Goal: Information Seeking & Learning: Learn about a topic

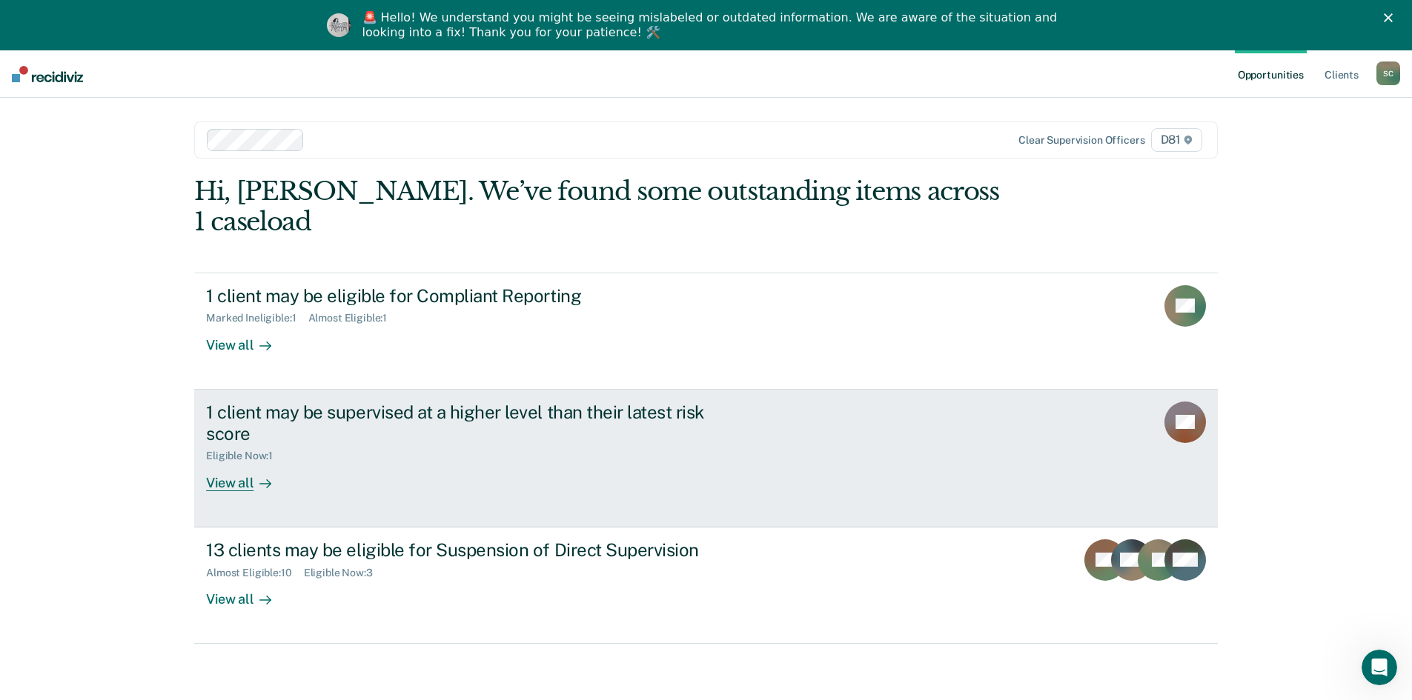
click at [473, 402] on div "1 client may be supervised at a higher level than their latest risk score" at bounding box center [466, 423] width 520 height 43
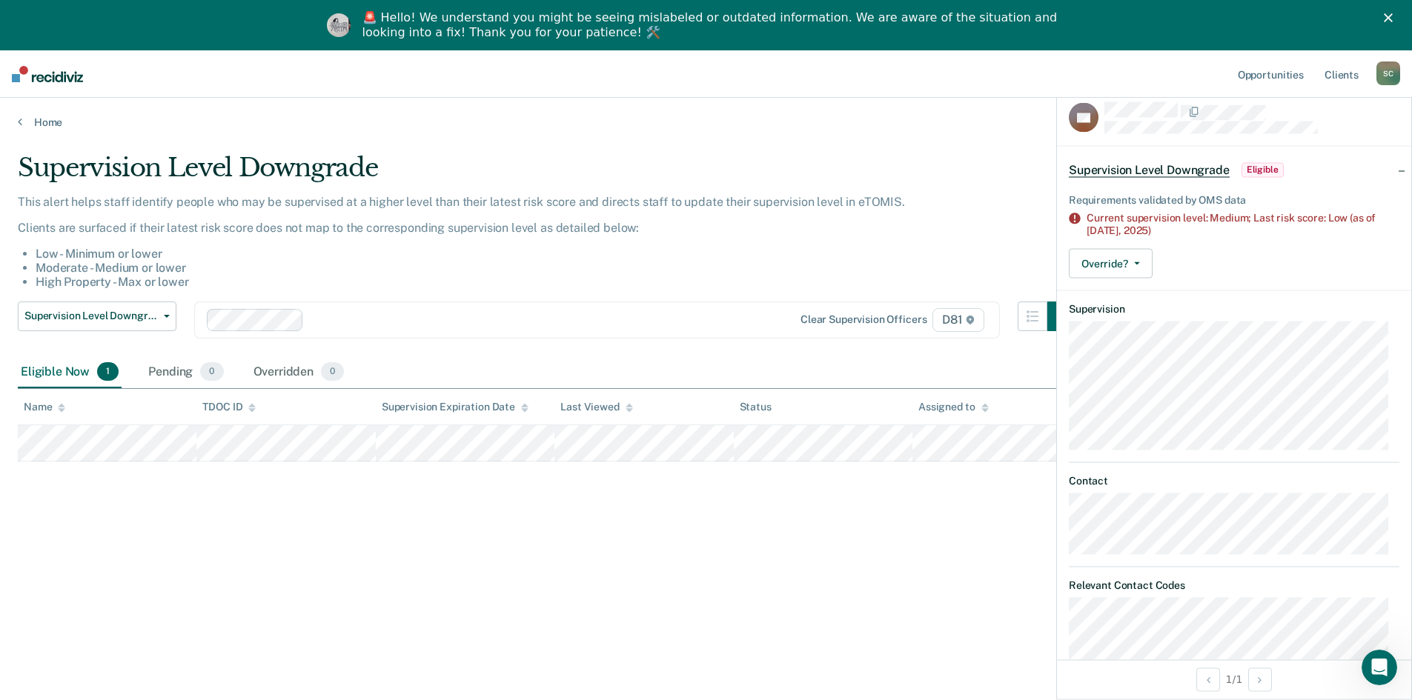
click at [866, 160] on div "Supervision Level Downgrade" at bounding box center [547, 174] width 1059 height 42
click at [33, 121] on link "Home" at bounding box center [706, 122] width 1376 height 13
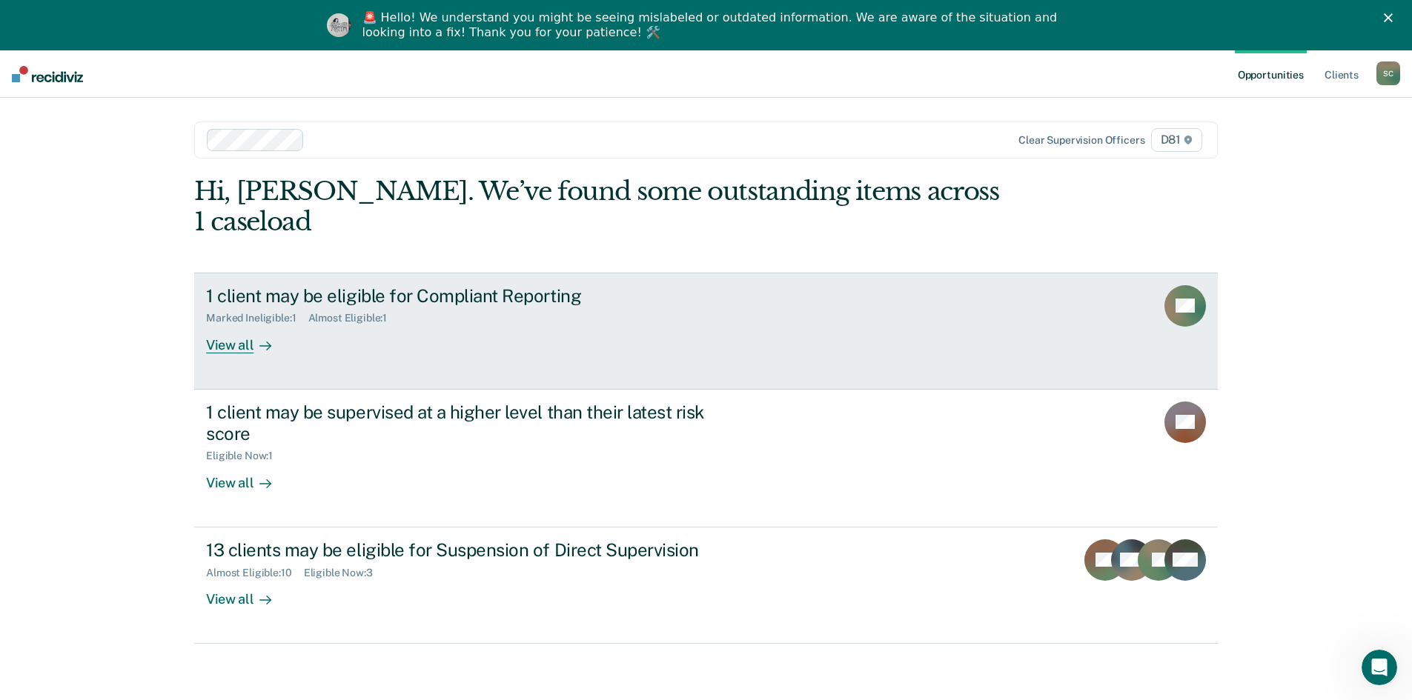
click at [423, 285] on div "1 client may be eligible for Compliant Reporting" at bounding box center [466, 295] width 520 height 21
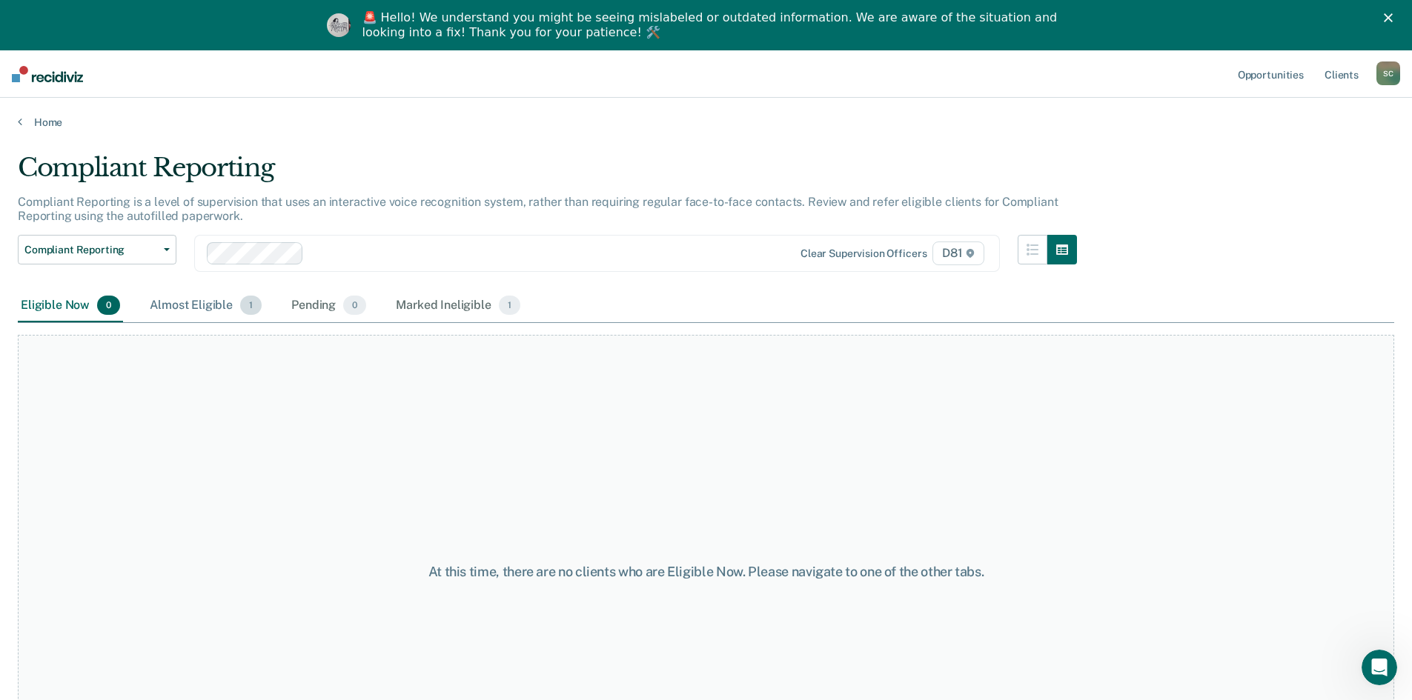
click at [198, 311] on div "Almost Eligible 1" at bounding box center [206, 306] width 118 height 33
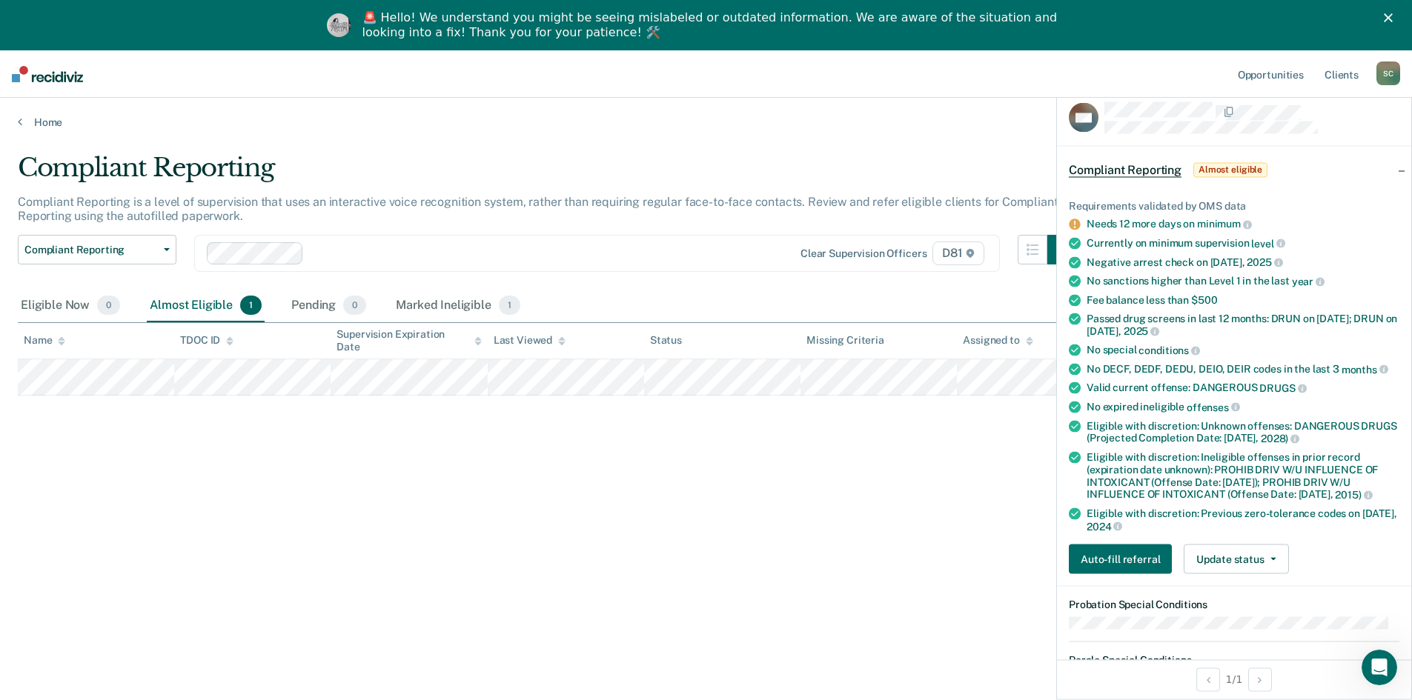
click at [843, 585] on div "Compliant Reporting Compliant Reporting is a level of supervision that uses an …" at bounding box center [706, 396] width 1376 height 487
click at [62, 123] on link "Home" at bounding box center [706, 122] width 1376 height 13
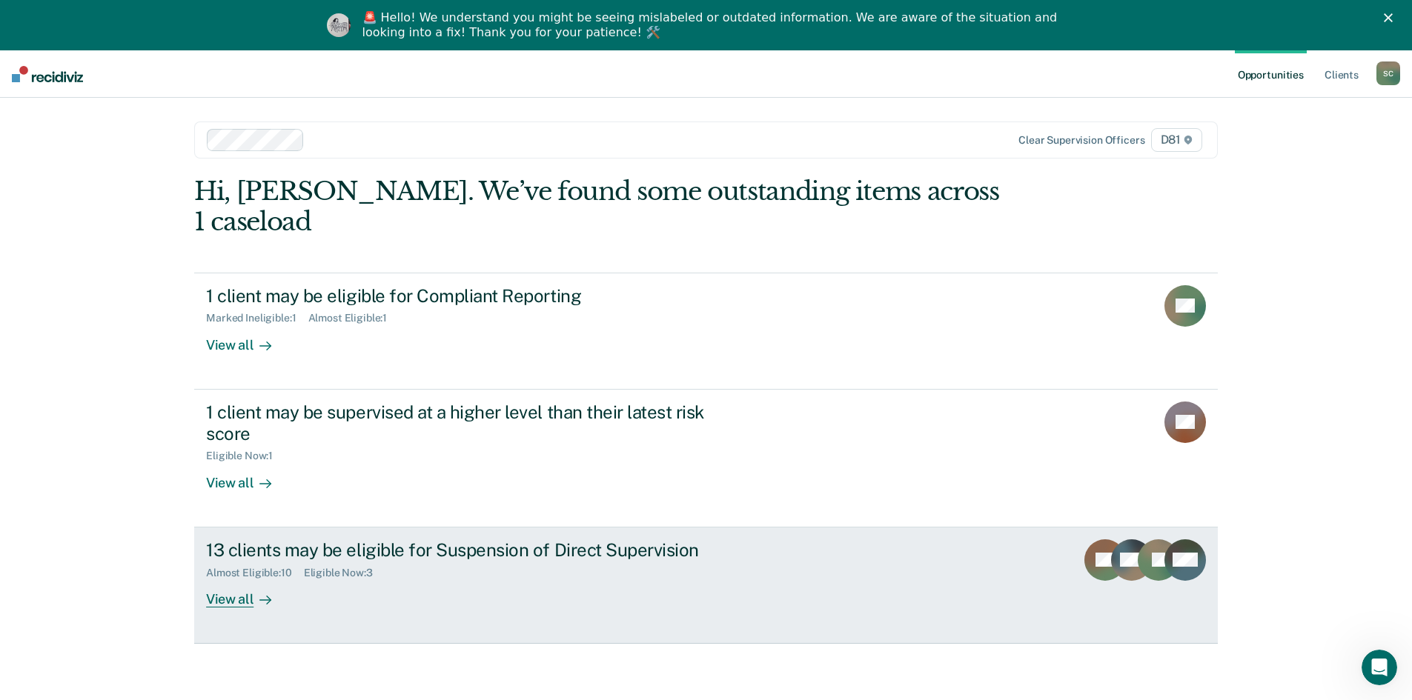
click at [480, 561] on div "Almost Eligible : 10 Eligible Now : 3" at bounding box center [466, 570] width 520 height 19
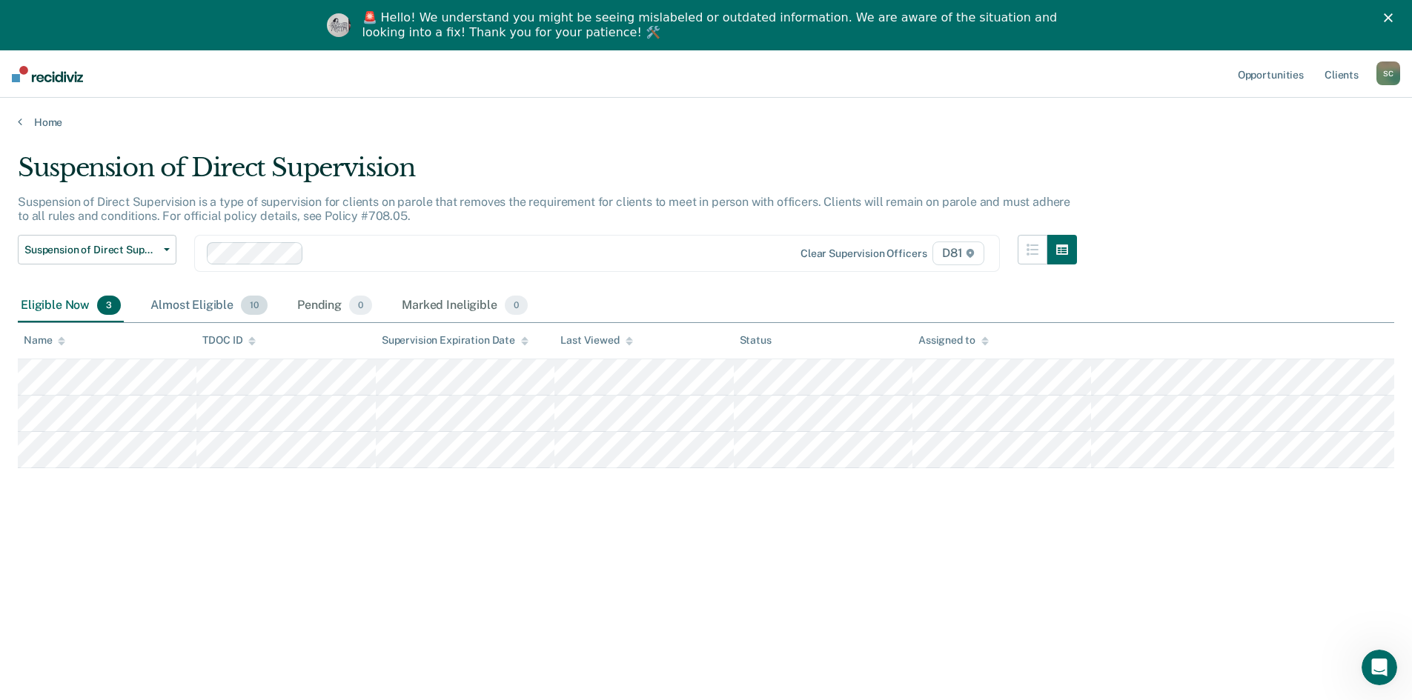
click at [208, 311] on div "Almost Eligible 10" at bounding box center [208, 306] width 123 height 33
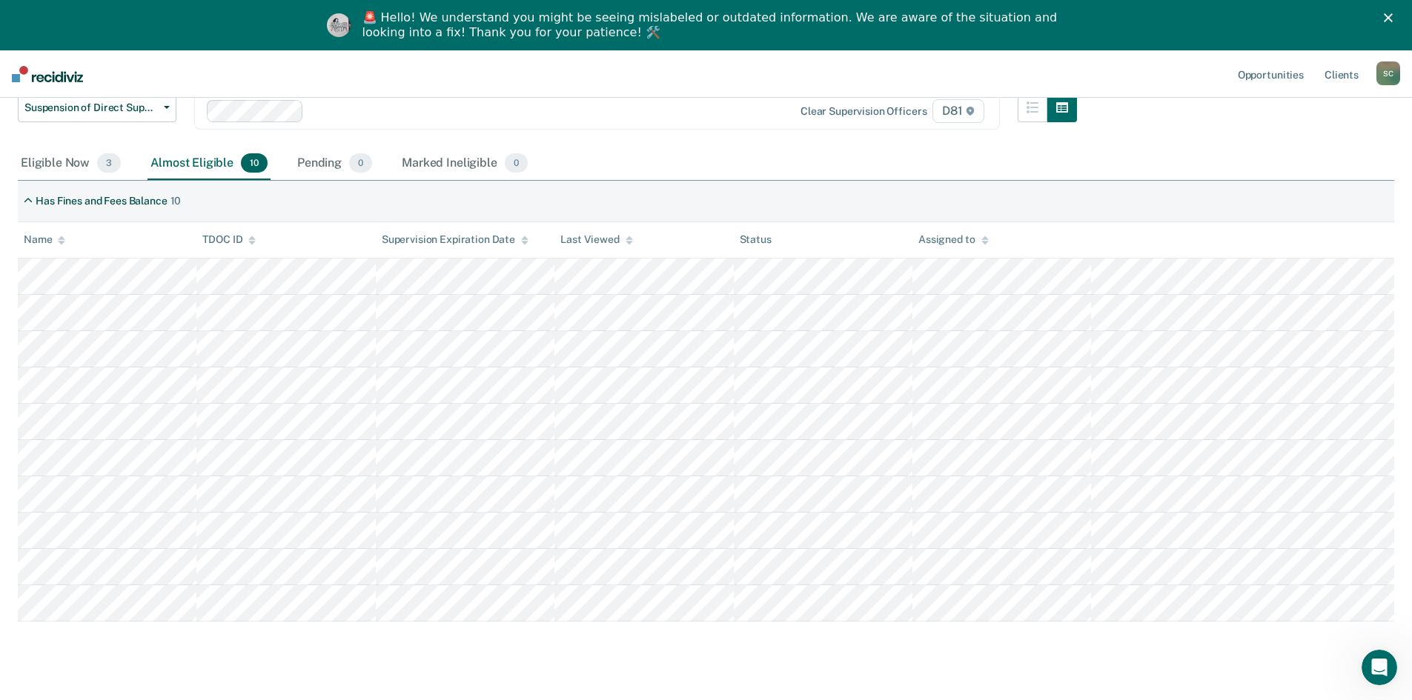
scroll to position [148, 0]
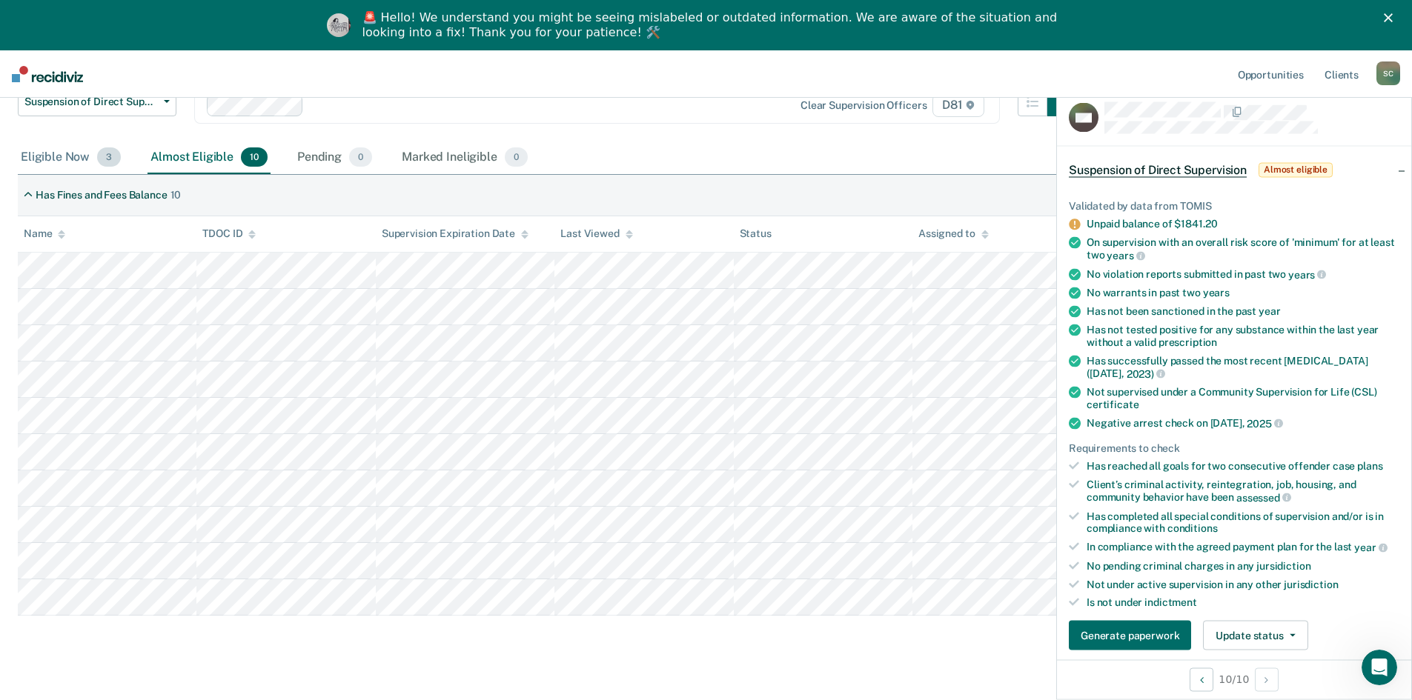
click at [72, 159] on div "Eligible Now 3" at bounding box center [71, 158] width 106 height 33
